Goal: Transaction & Acquisition: Obtain resource

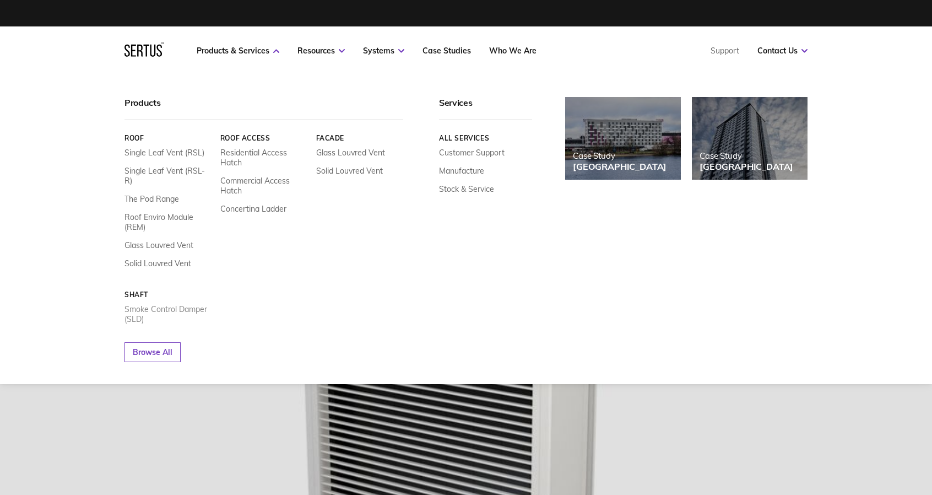
click at [155, 304] on link "Smoke Control Damper (SLD)" at bounding box center [169, 314] width 88 height 20
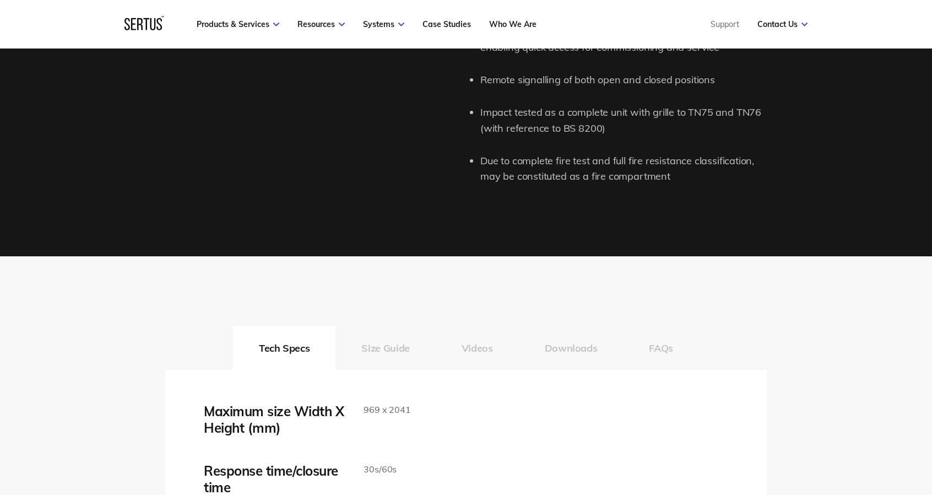
scroll to position [1551, 0]
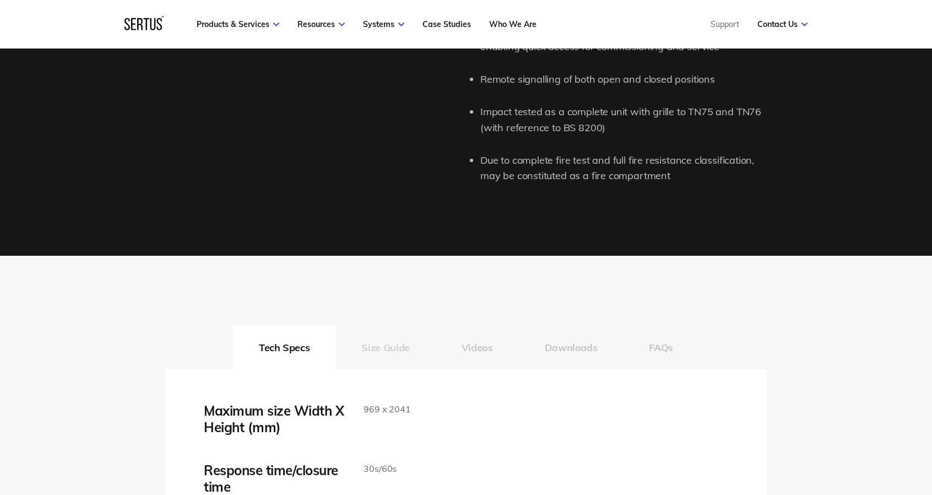
click at [384, 346] on button "Size Guide" at bounding box center [386, 347] width 100 height 44
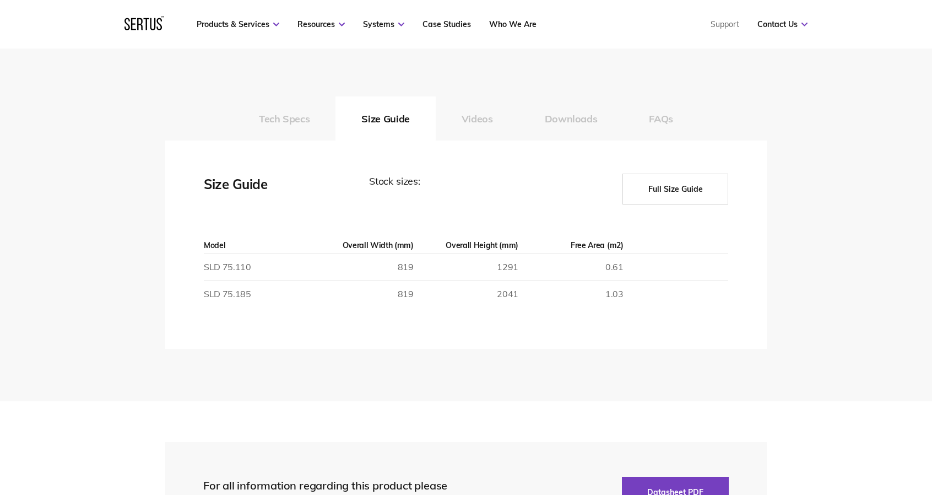
scroll to position [1737, 0]
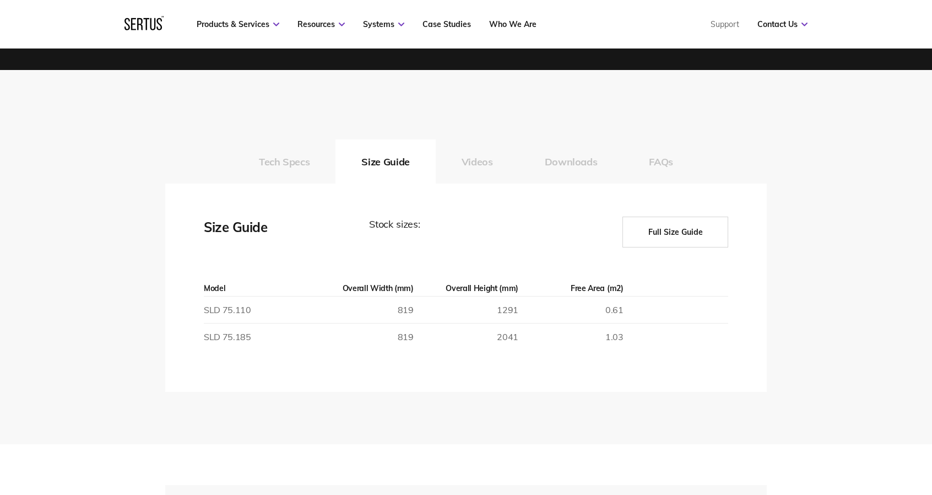
click at [652, 229] on button "Full Size Guide" at bounding box center [676, 232] width 106 height 31
click at [651, 229] on button "Full Size Guide" at bounding box center [676, 232] width 106 height 31
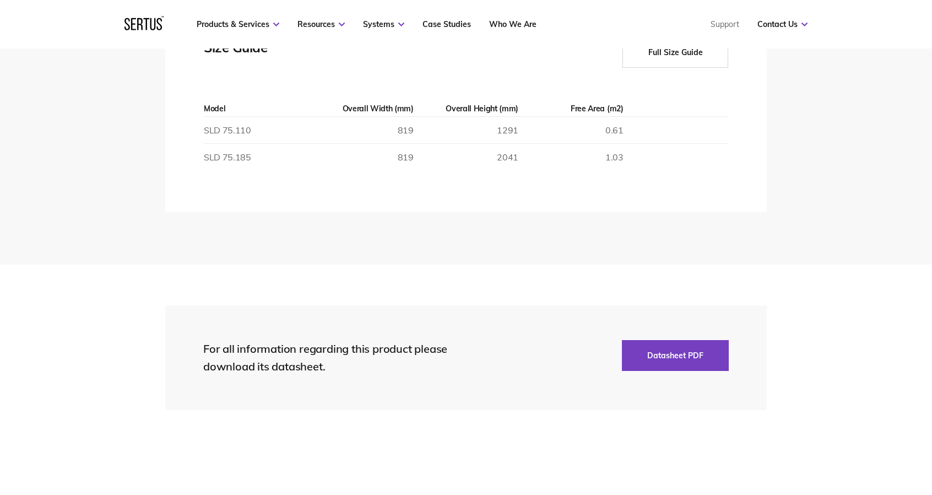
scroll to position [1917, 0]
click at [652, 348] on button "Datasheet PDF" at bounding box center [675, 354] width 107 height 31
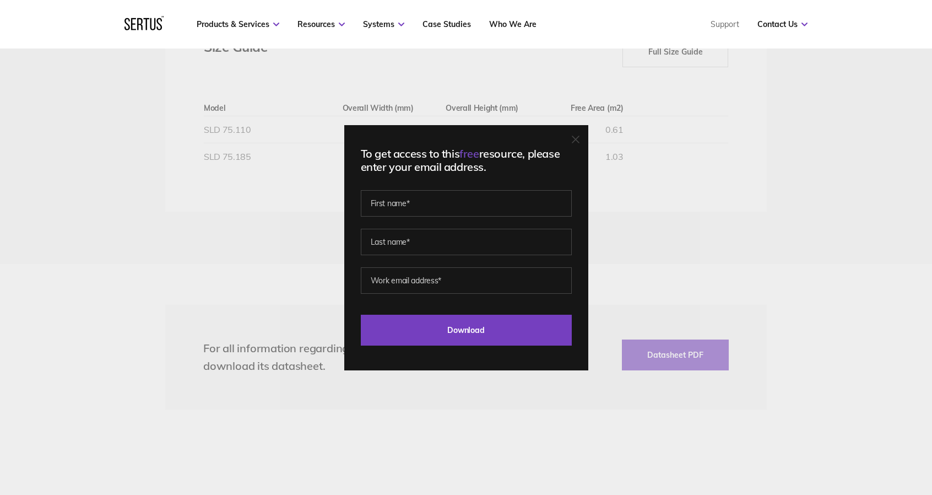
click at [419, 217] on fieldset at bounding box center [466, 234] width 211 height 77
click at [421, 209] on input "text" at bounding box center [466, 203] width 211 height 26
type input "[PERSON_NAME]"
click at [459, 273] on input "[EMAIL_ADDRESS][DOMAIN_NAME]" at bounding box center [466, 280] width 211 height 26
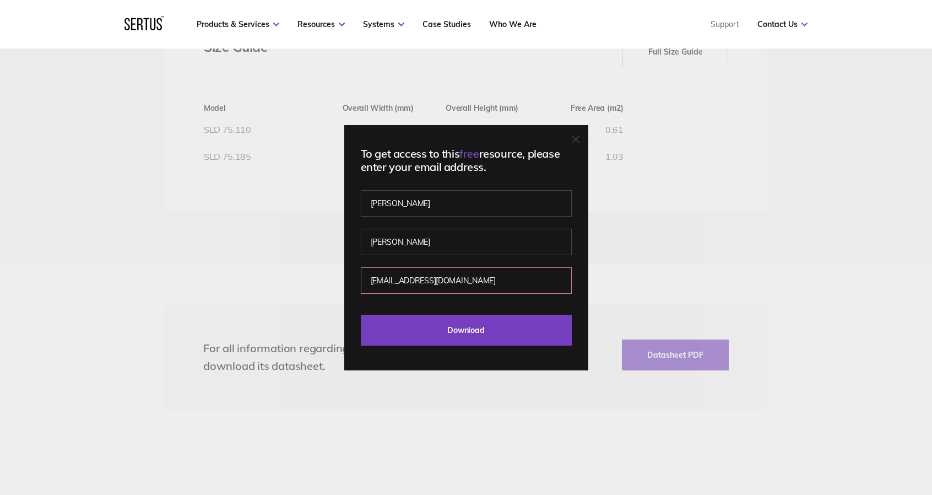
type input "[PERSON_NAME][EMAIL_ADDRESS][DOMAIN_NAME]"
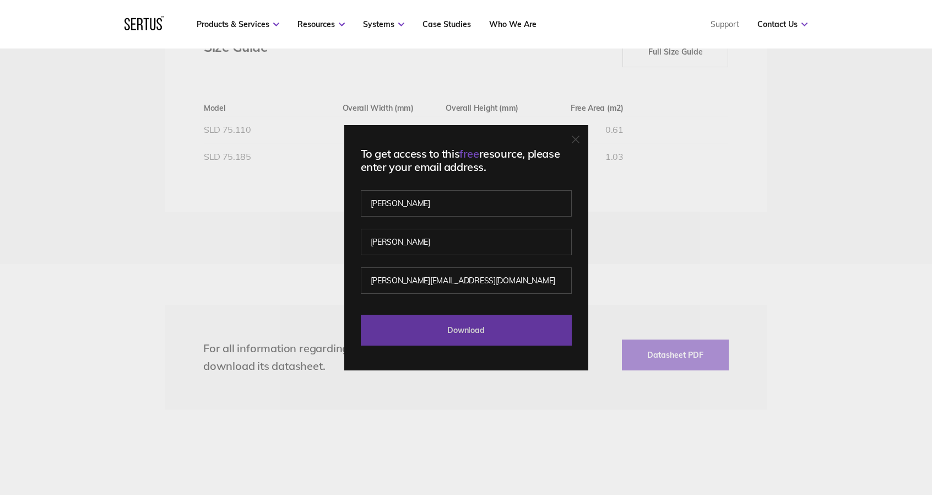
click at [500, 333] on input "Download" at bounding box center [466, 330] width 211 height 31
